Goal: Consume media (video, audio)

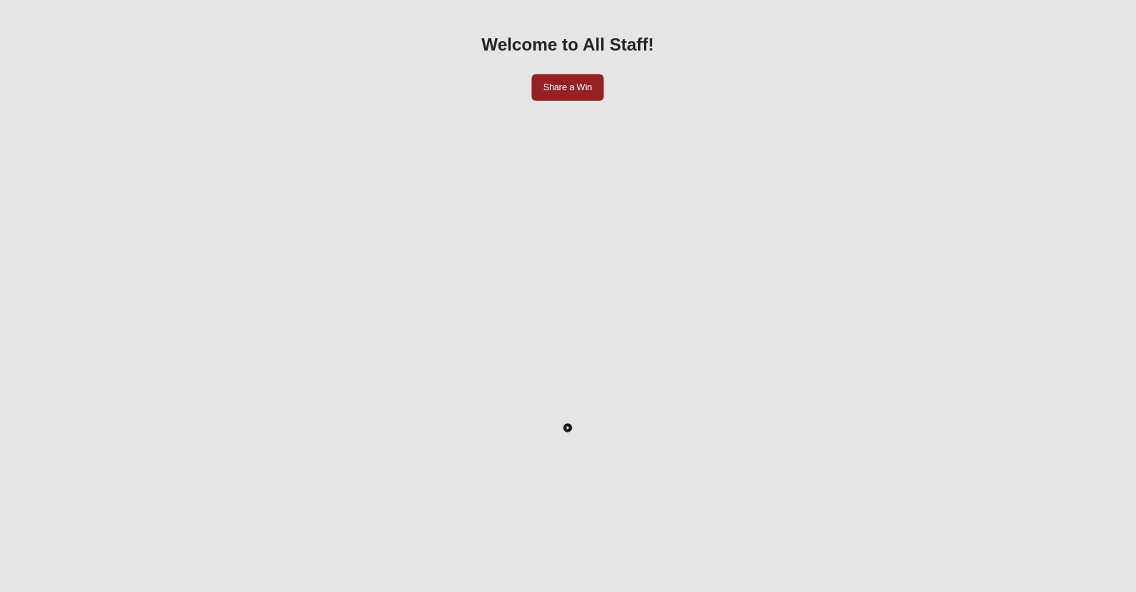
scroll to position [136, 0]
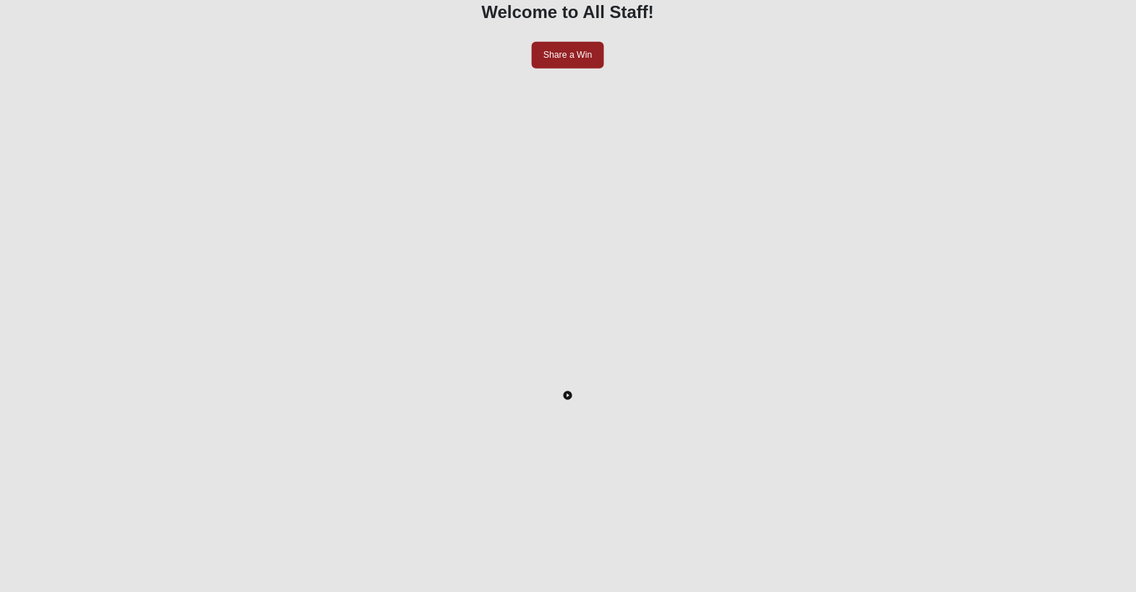
click at [569, 395] on icon "Toggle Play Pause" at bounding box center [568, 397] width 2 height 4
click at [1072, 556] on icon "Enter Fullscreen" at bounding box center [1077, 561] width 10 height 10
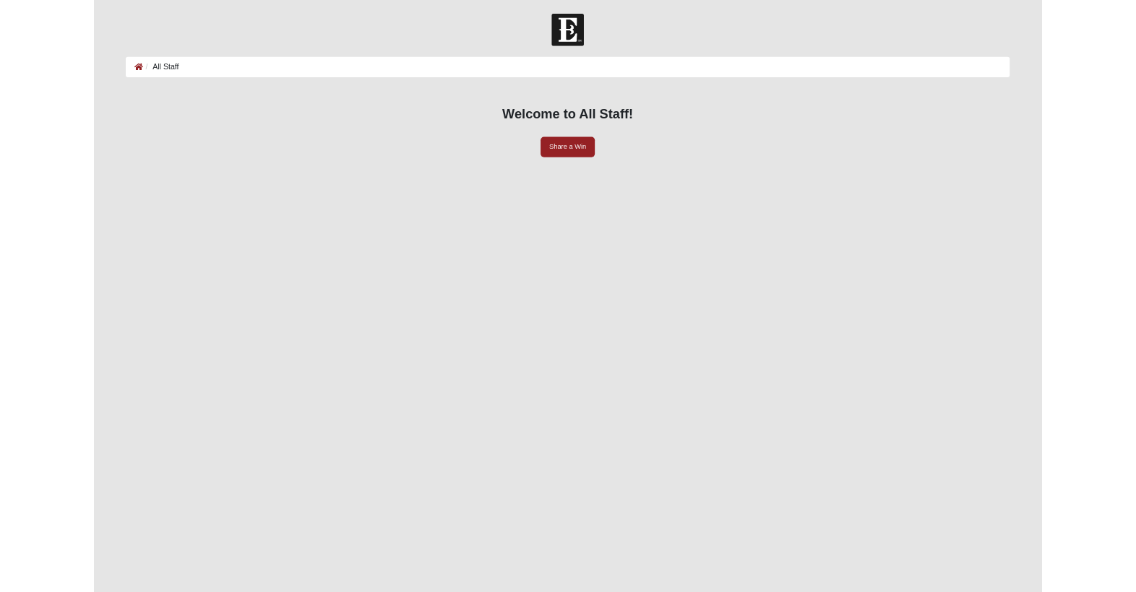
scroll to position [283, 0]
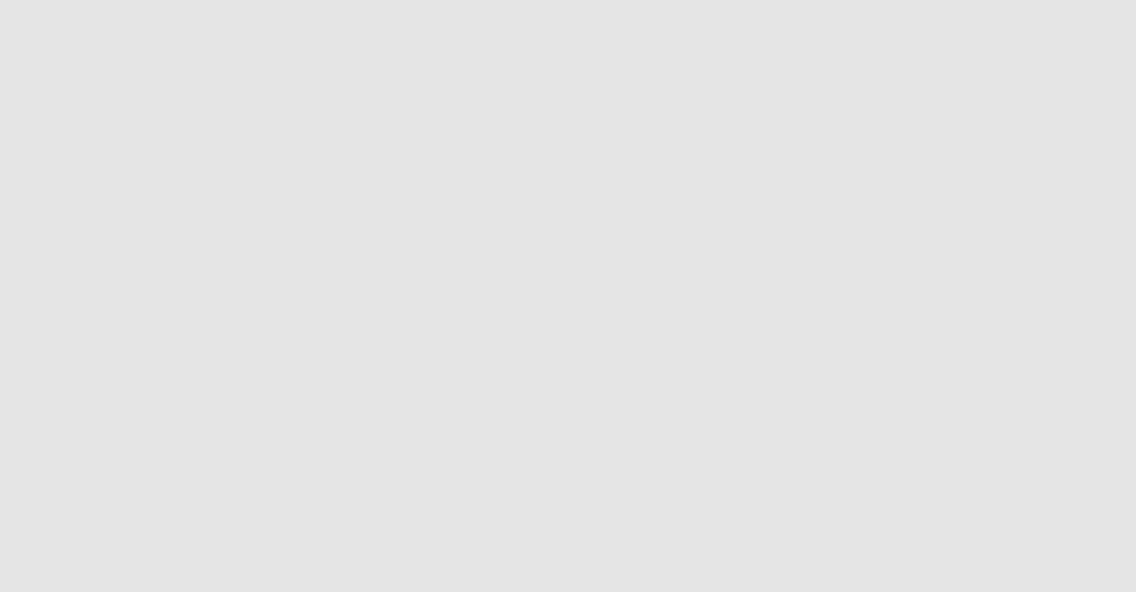
click at [1072, 567] on icon "Enter Fullscreen" at bounding box center [1077, 572] width 10 height 10
click at [1072, 581] on icon "Enter Fullscreen" at bounding box center [1077, 586] width 10 height 10
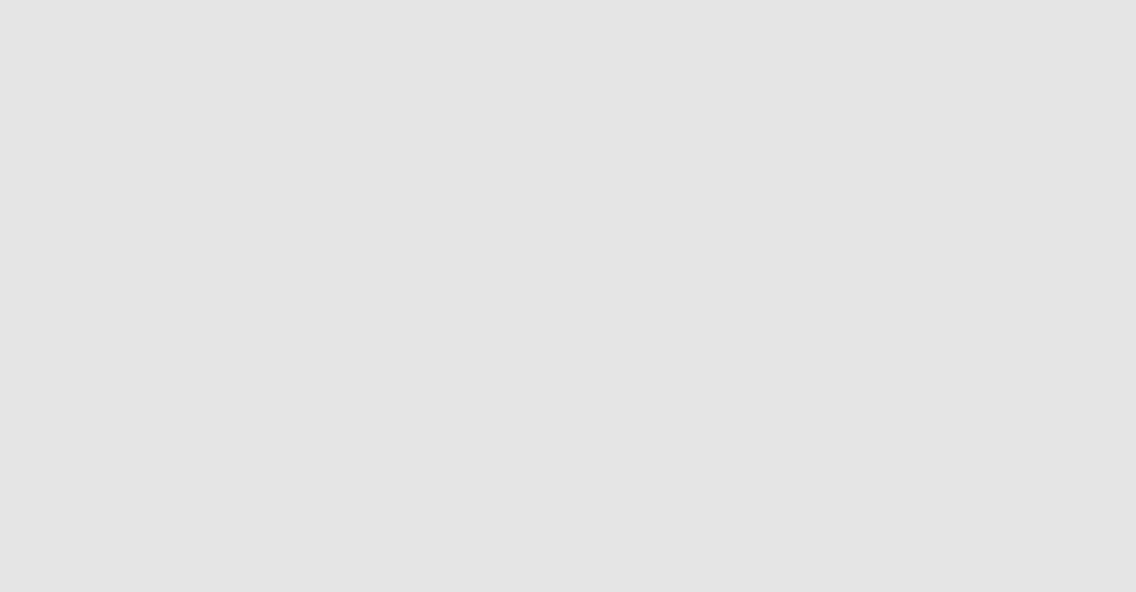
click at [1096, 475] on div "Welcome to All Staff! Share a Win - 0:00:02 - 0:00:02 LIVE" at bounding box center [567, 320] width 1057 height 819
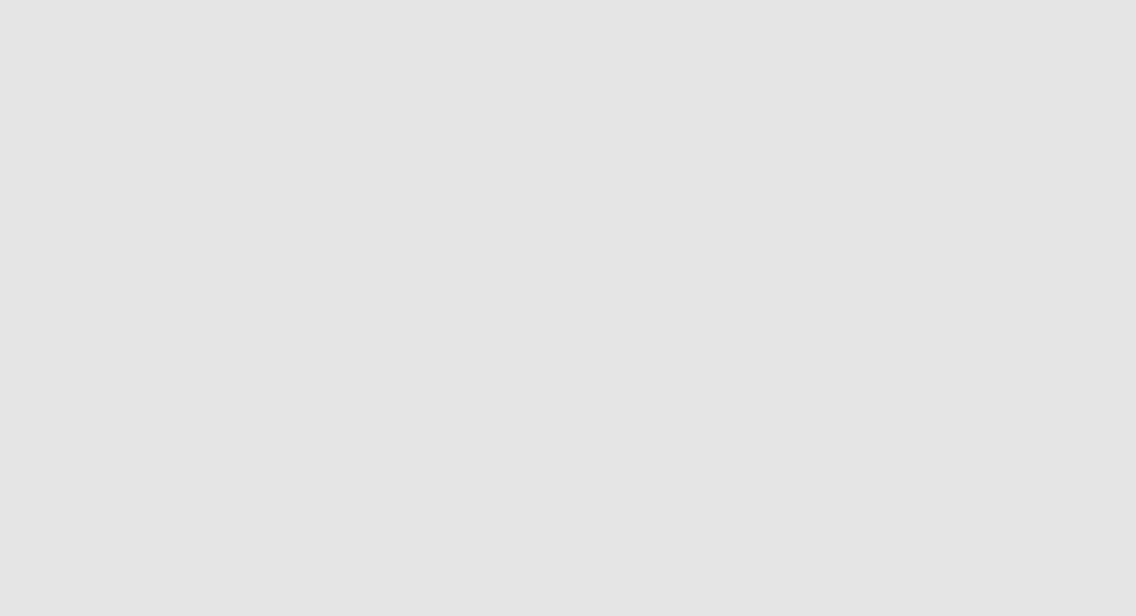
scroll to position [217, 0]
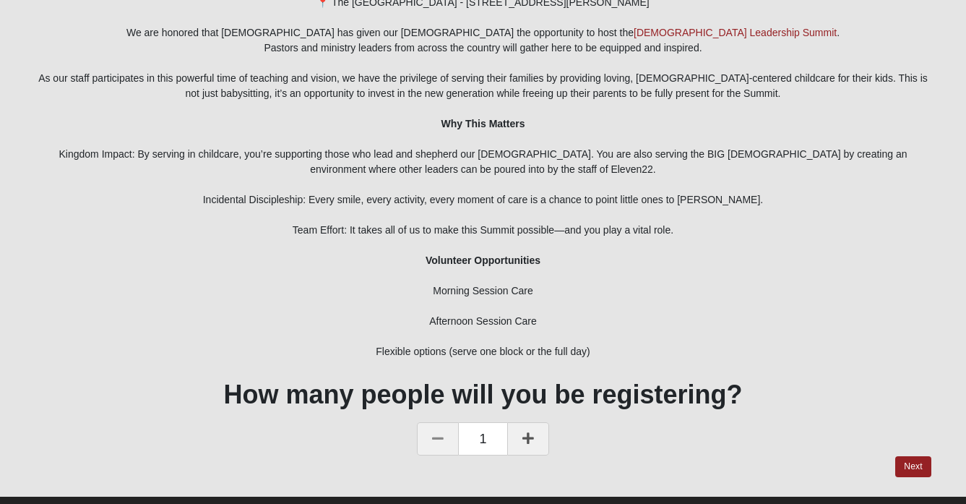
scroll to position [126, 0]
click at [922, 466] on link "Next" at bounding box center [912, 466] width 35 height 21
